Goal: Find specific page/section: Find specific page/section

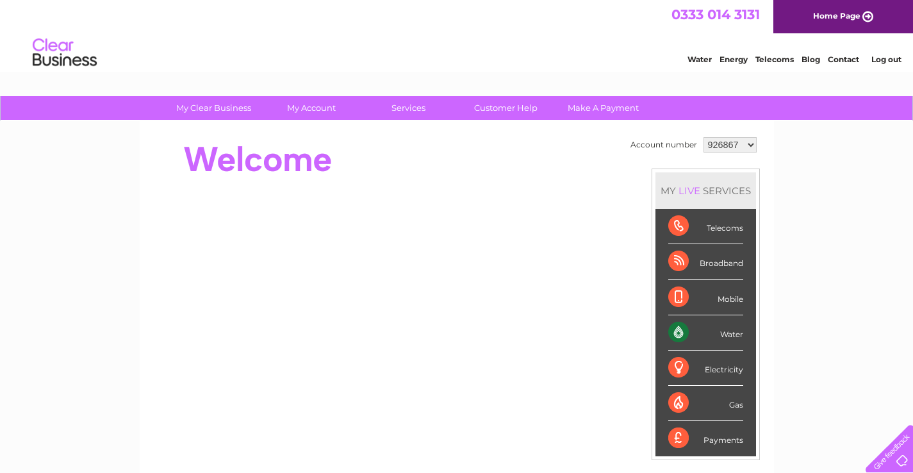
select select "1139298"
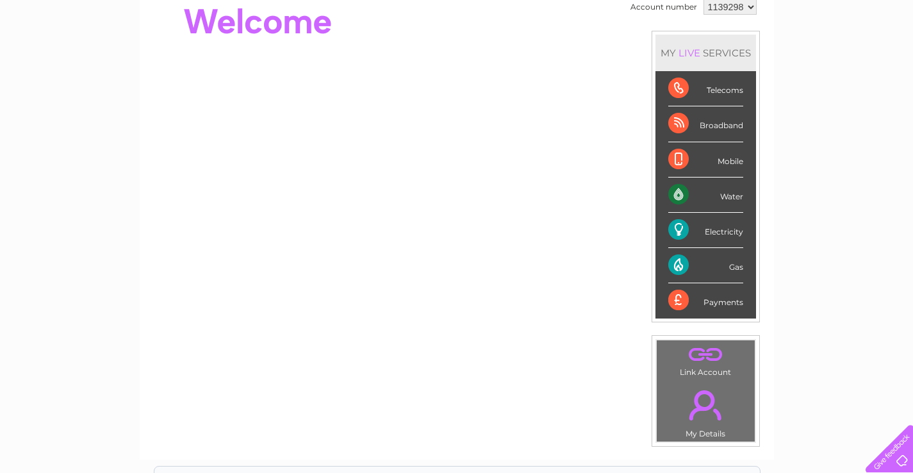
scroll to position [99, 0]
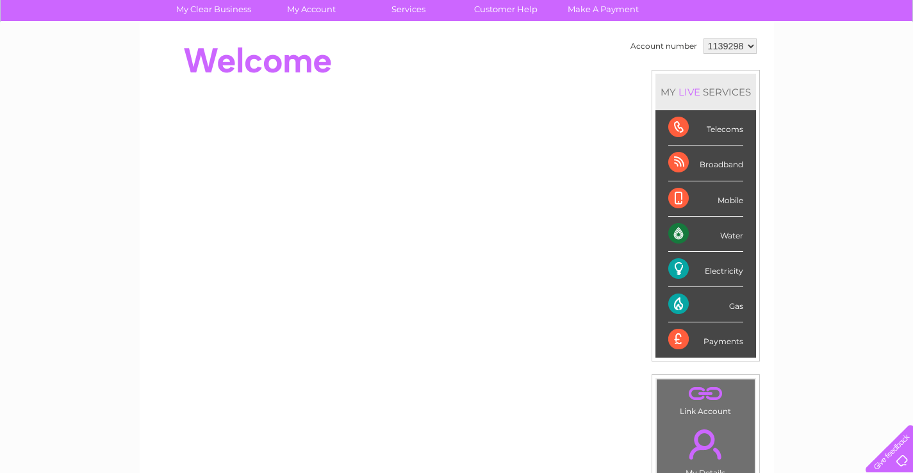
click at [681, 269] on div "Electricity" at bounding box center [705, 269] width 75 height 35
click at [680, 268] on div "Electricity" at bounding box center [705, 269] width 75 height 35
click at [678, 268] on div "Electricity" at bounding box center [705, 269] width 75 height 35
click at [676, 338] on div "Payments" at bounding box center [705, 339] width 75 height 35
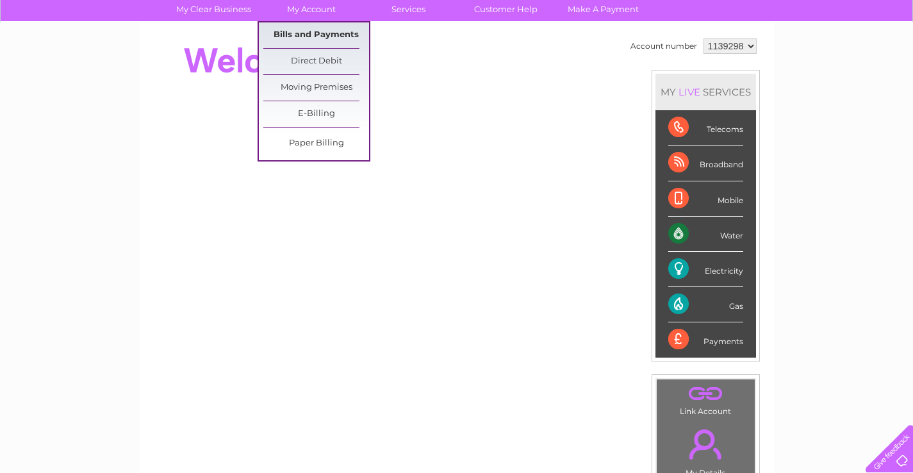
click at [325, 33] on link "Bills and Payments" at bounding box center [316, 35] width 106 height 26
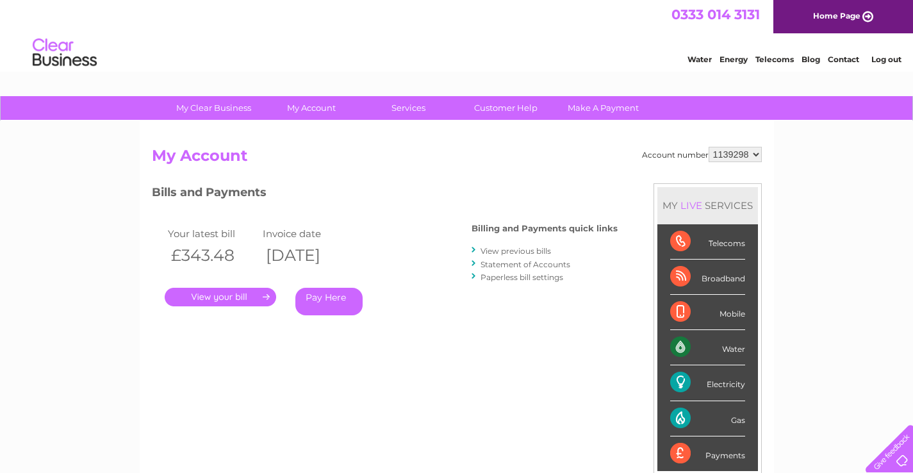
click at [235, 294] on link "." at bounding box center [221, 297] width 112 height 19
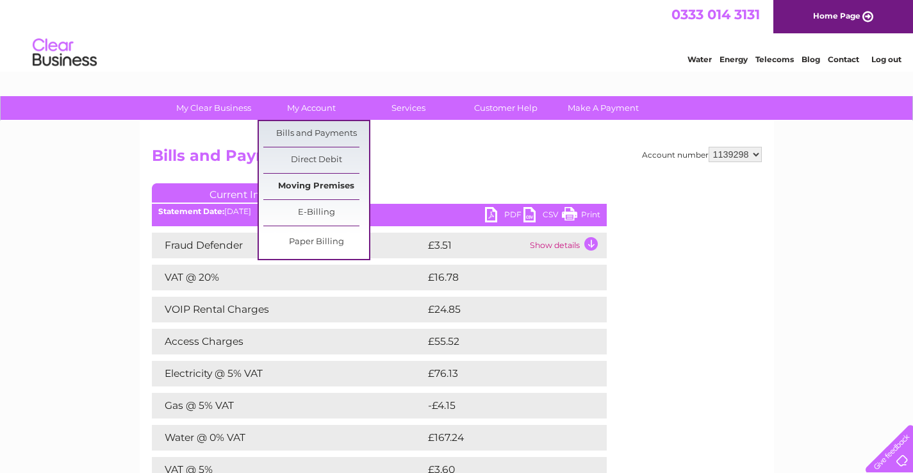
click at [306, 183] on link "Moving Premises" at bounding box center [316, 187] width 106 height 26
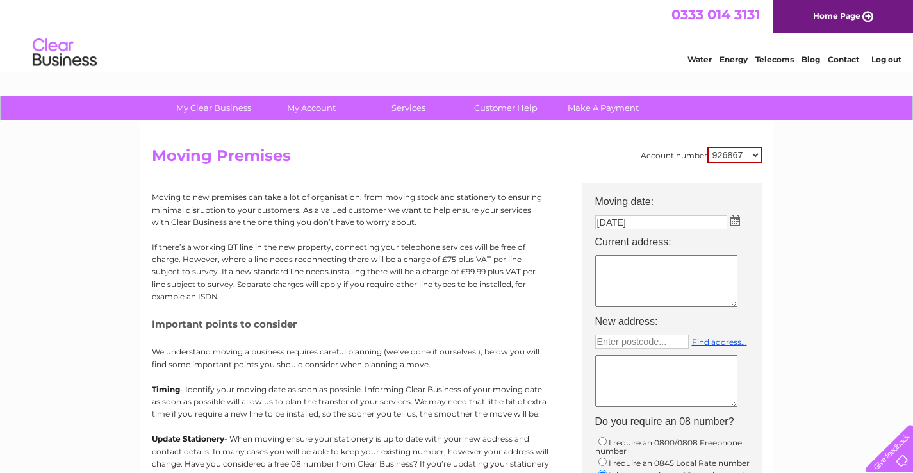
click at [845, 60] on link "Contact" at bounding box center [843, 59] width 31 height 10
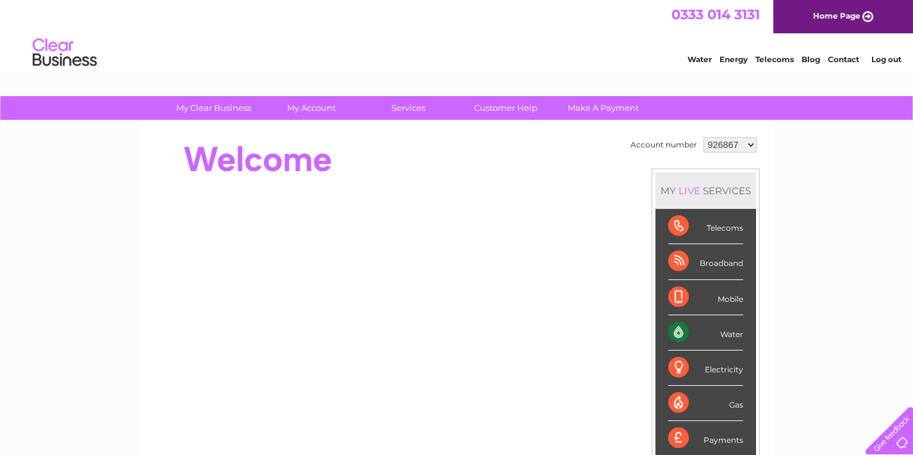
select select "1139298"
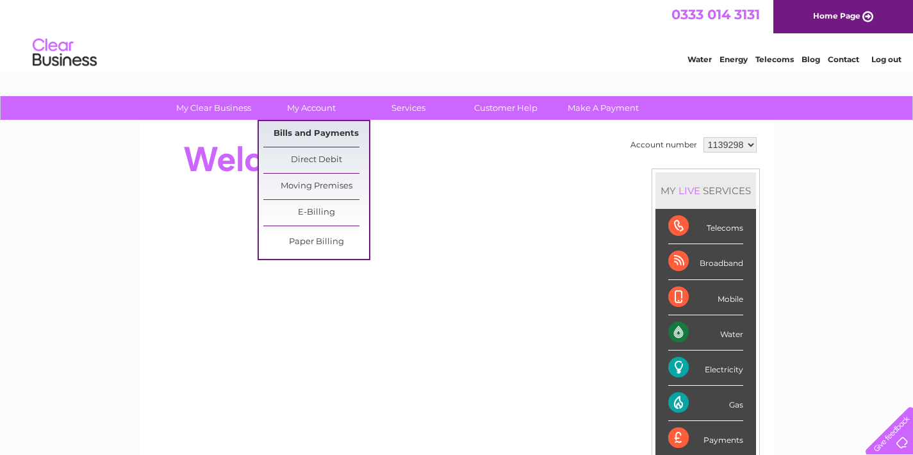
click at [311, 133] on link "Bills and Payments" at bounding box center [316, 134] width 106 height 26
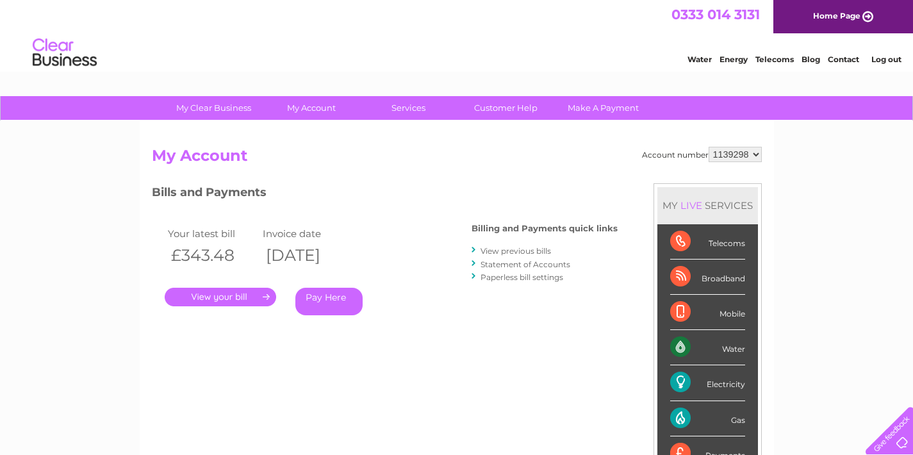
click at [219, 294] on link "." at bounding box center [221, 297] width 112 height 19
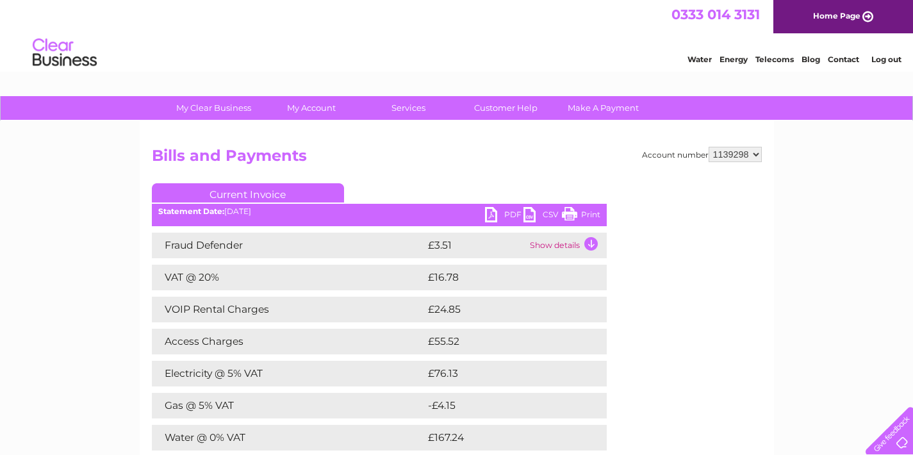
click at [487, 212] on link "PDF" at bounding box center [504, 216] width 38 height 19
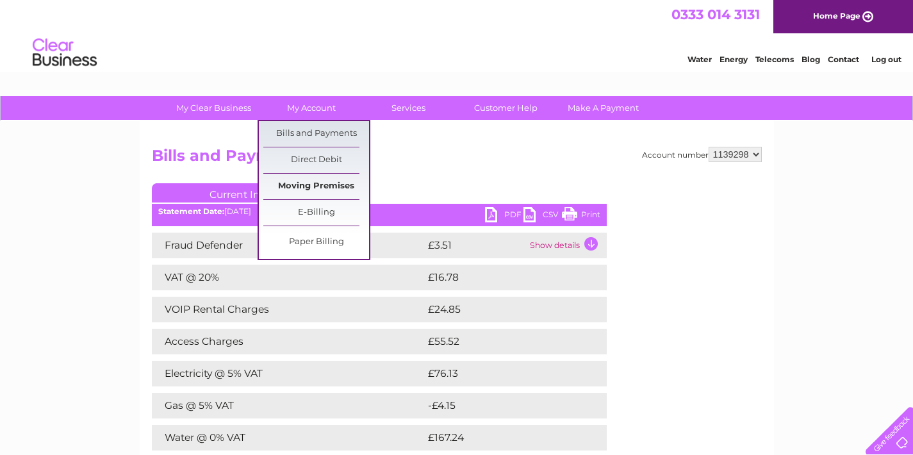
click at [326, 185] on link "Moving Premises" at bounding box center [316, 187] width 106 height 26
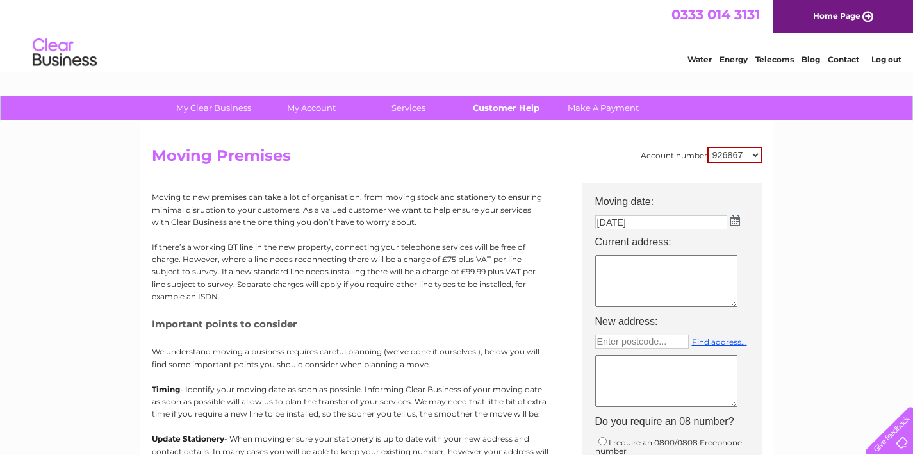
click at [499, 105] on link "Customer Help" at bounding box center [506, 108] width 106 height 24
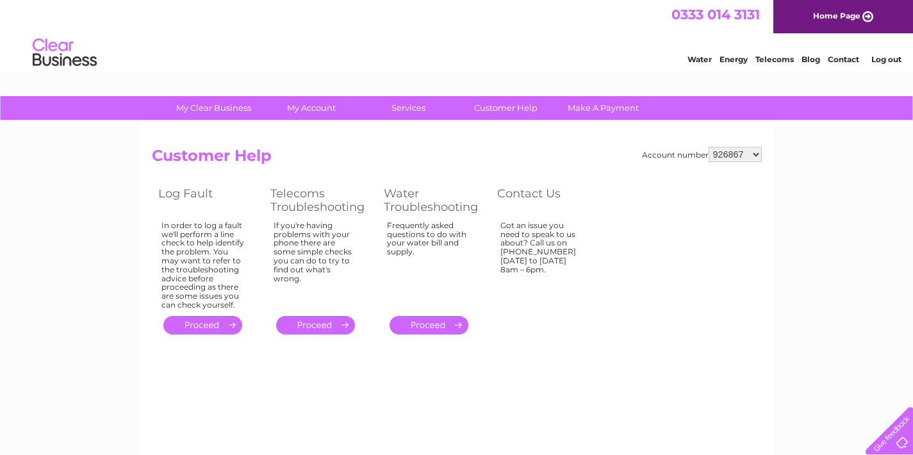
click at [837, 58] on link "Contact" at bounding box center [843, 59] width 31 height 10
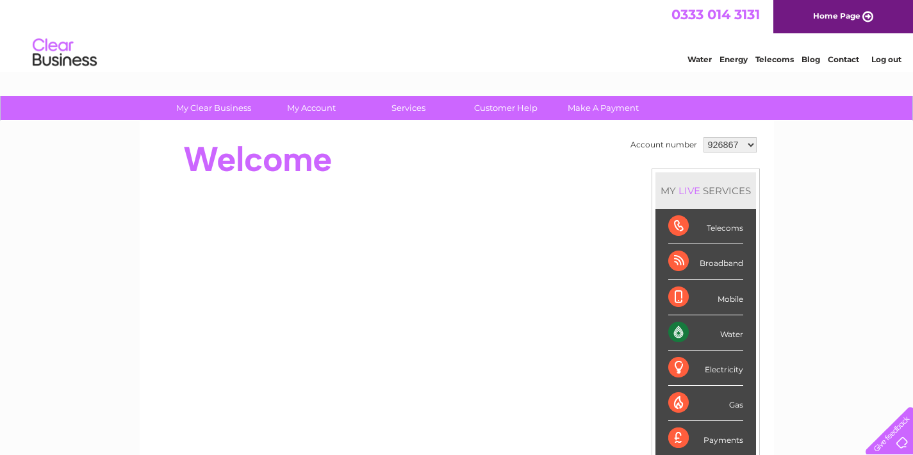
click at [836, 60] on link "Contact" at bounding box center [843, 59] width 31 height 10
select select "1139298"
